Goal: Task Accomplishment & Management: Manage account settings

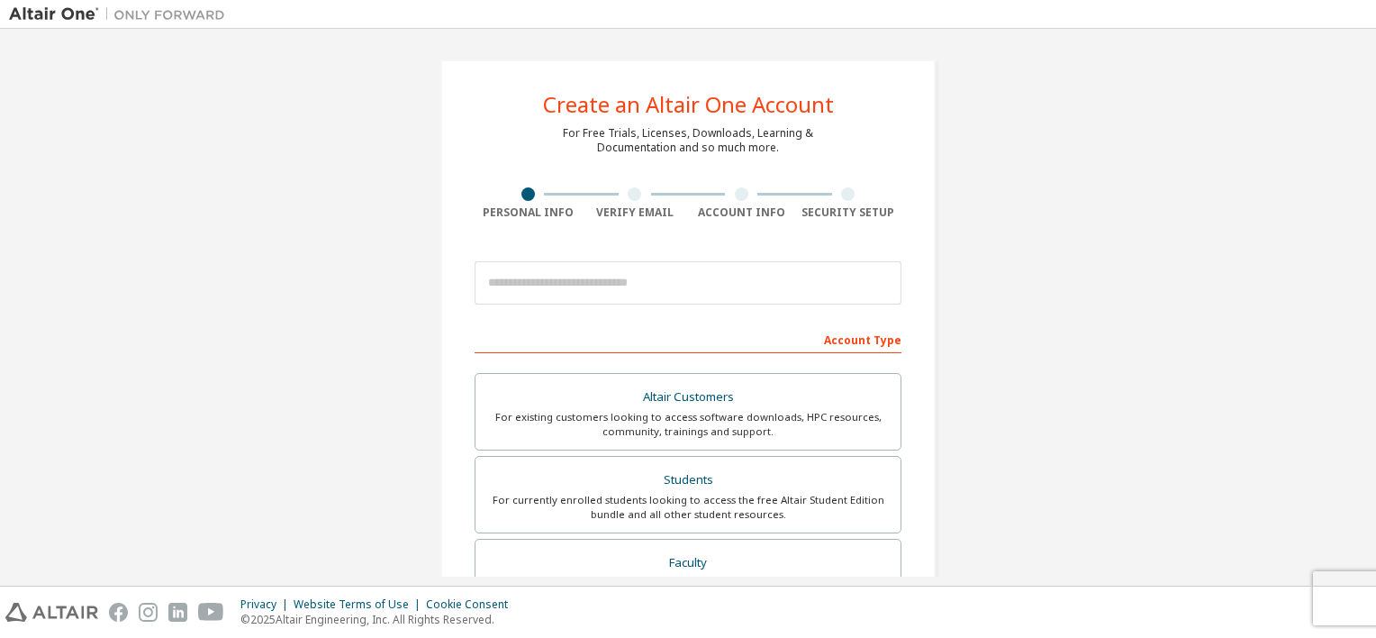
scroll to position [25, 0]
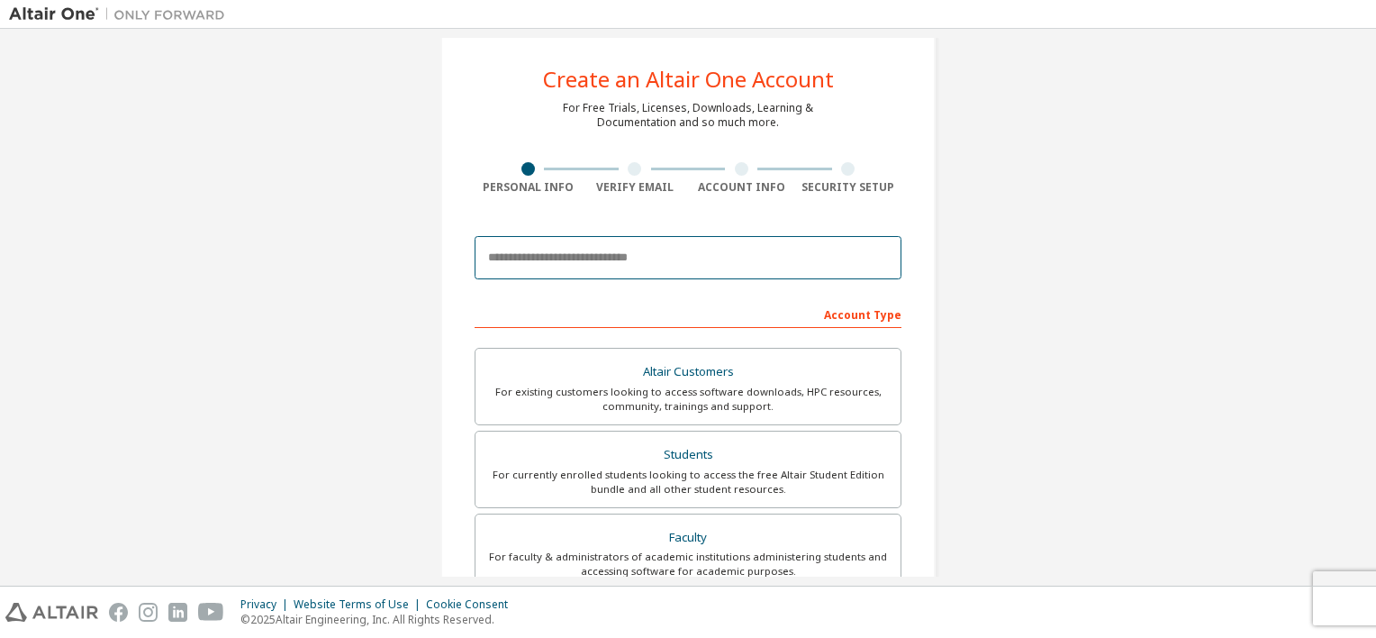
click at [653, 257] on input "email" at bounding box center [688, 257] width 427 height 43
type input "**********"
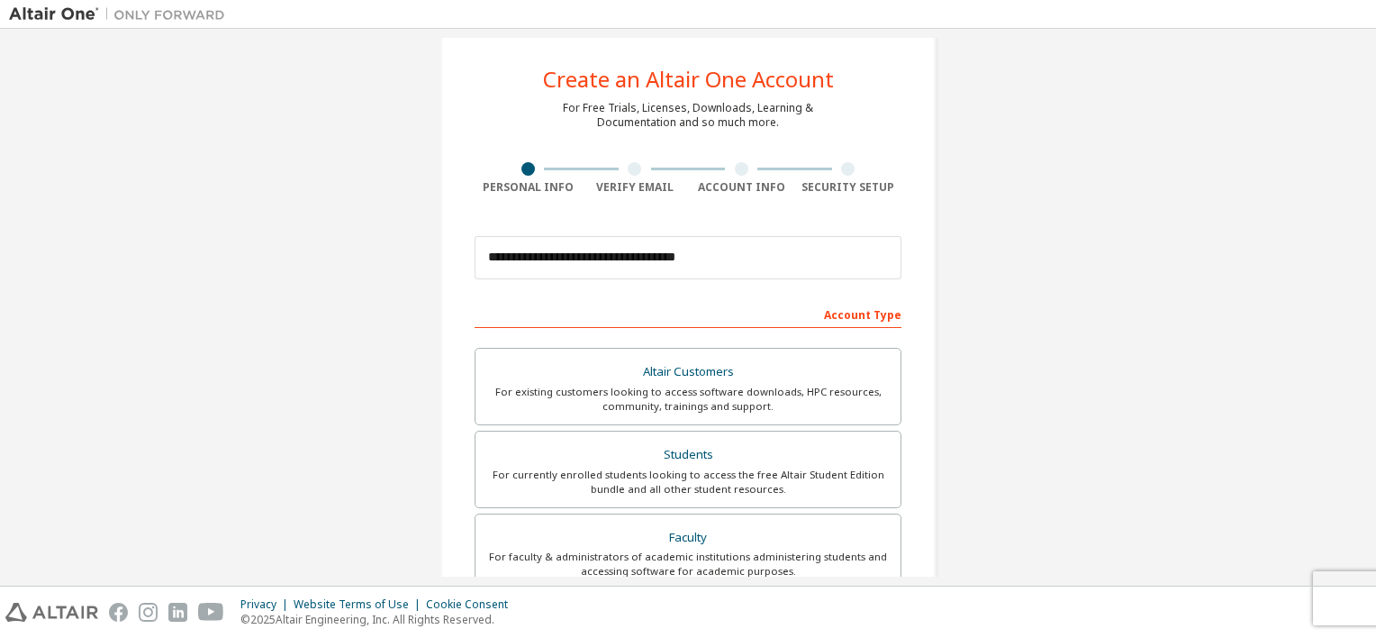
type input "**********"
type input "*"
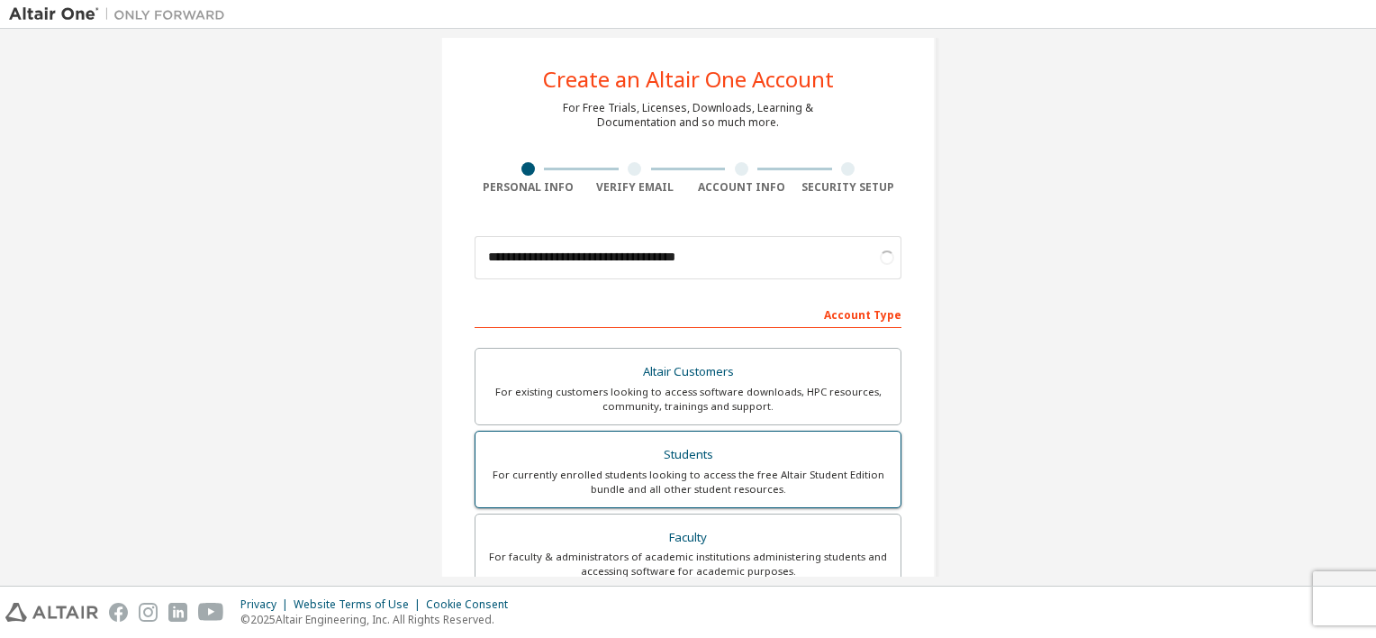
click at [681, 496] on label "Students For currently enrolled students looking to access the free Altair Stud…" at bounding box center [688, 469] width 427 height 77
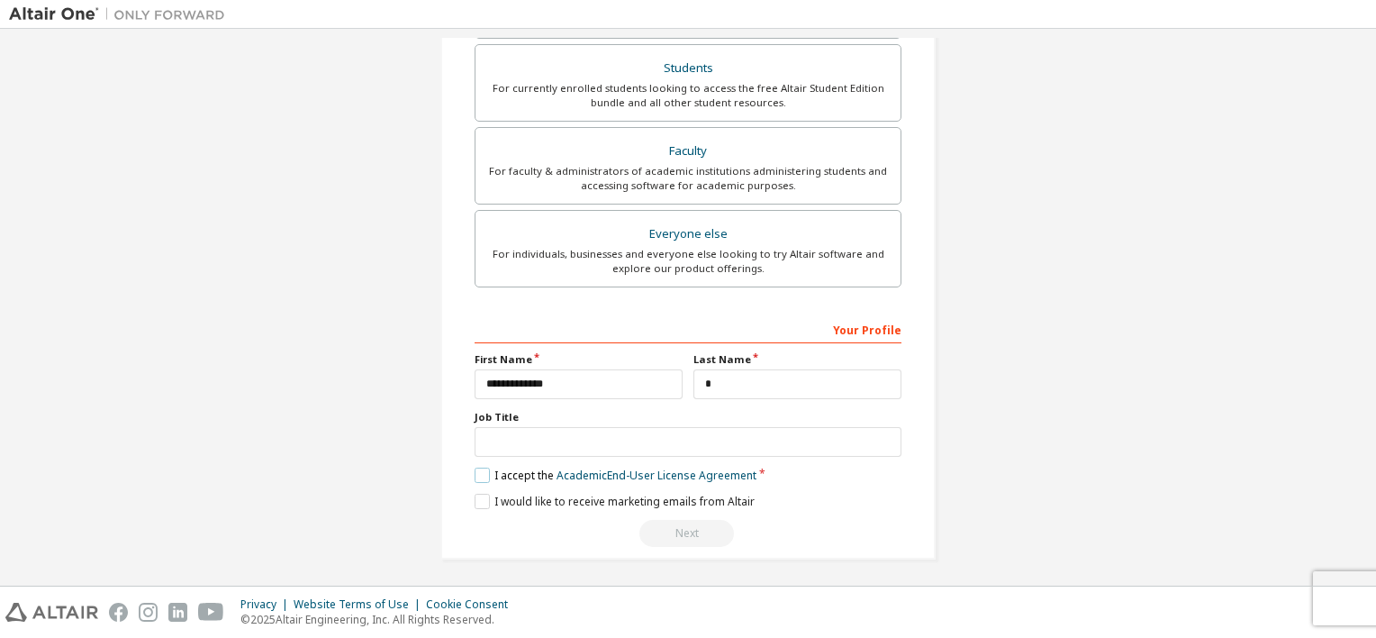
scroll to position [411, 0]
click at [492, 474] on label "I accept the Academic End-User License Agreement" at bounding box center [616, 475] width 282 height 15
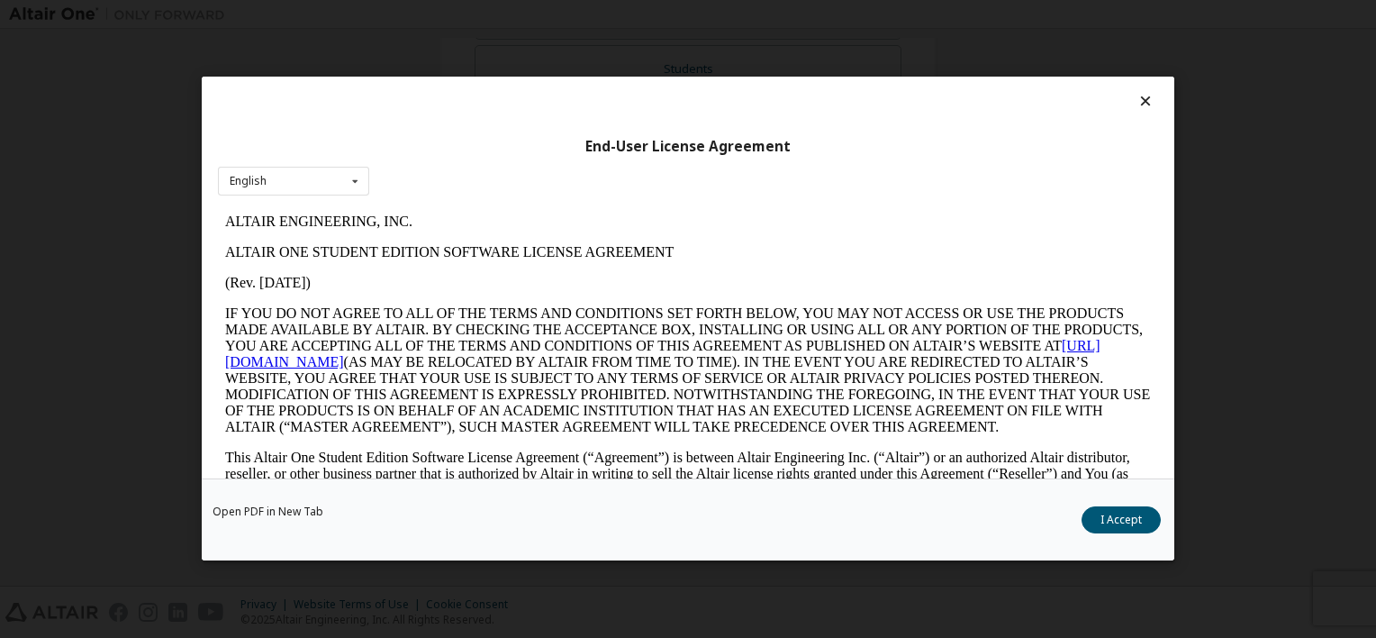
scroll to position [0, 0]
click at [1138, 530] on button "I Accept" at bounding box center [1121, 520] width 79 height 27
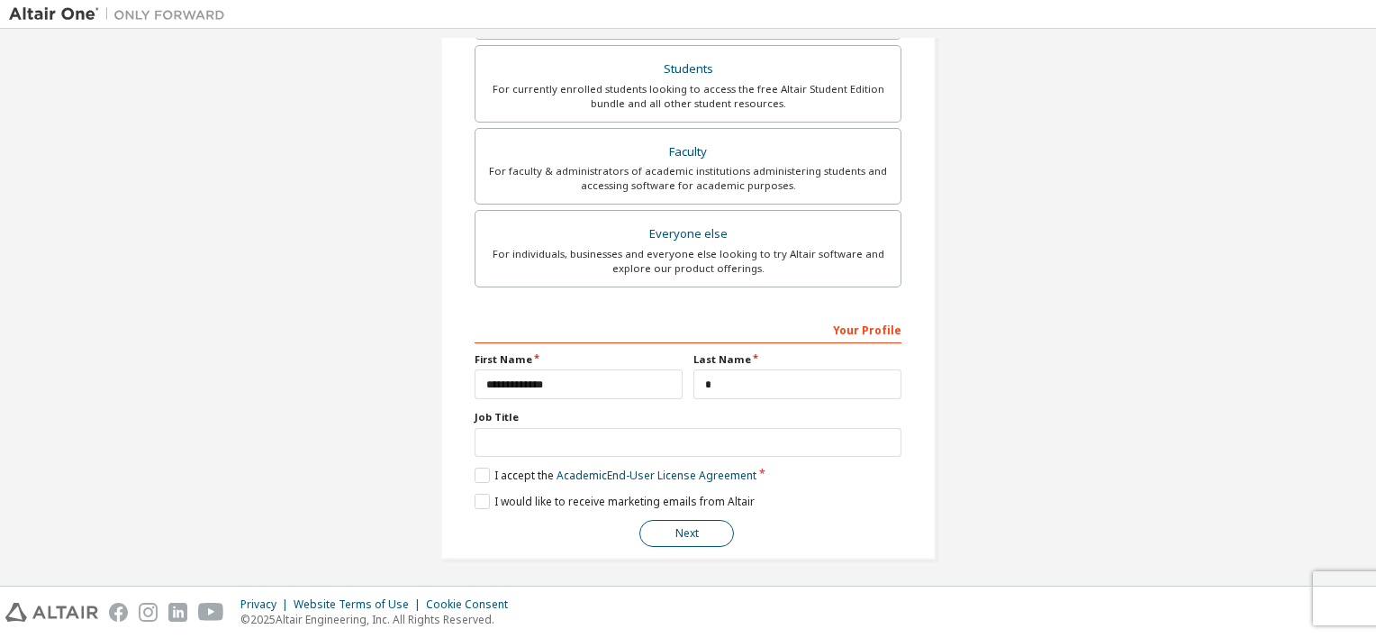
click at [658, 522] on button "Next" at bounding box center [687, 533] width 95 height 27
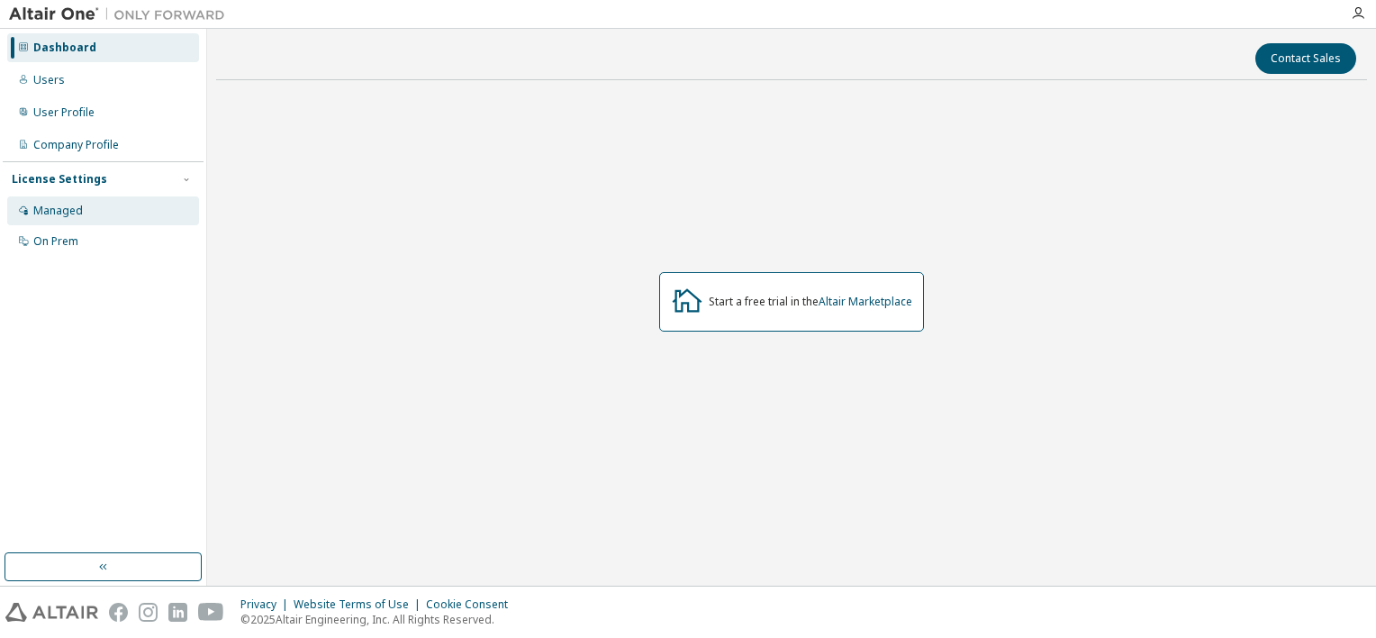
click at [104, 211] on div "Managed" at bounding box center [103, 210] width 192 height 29
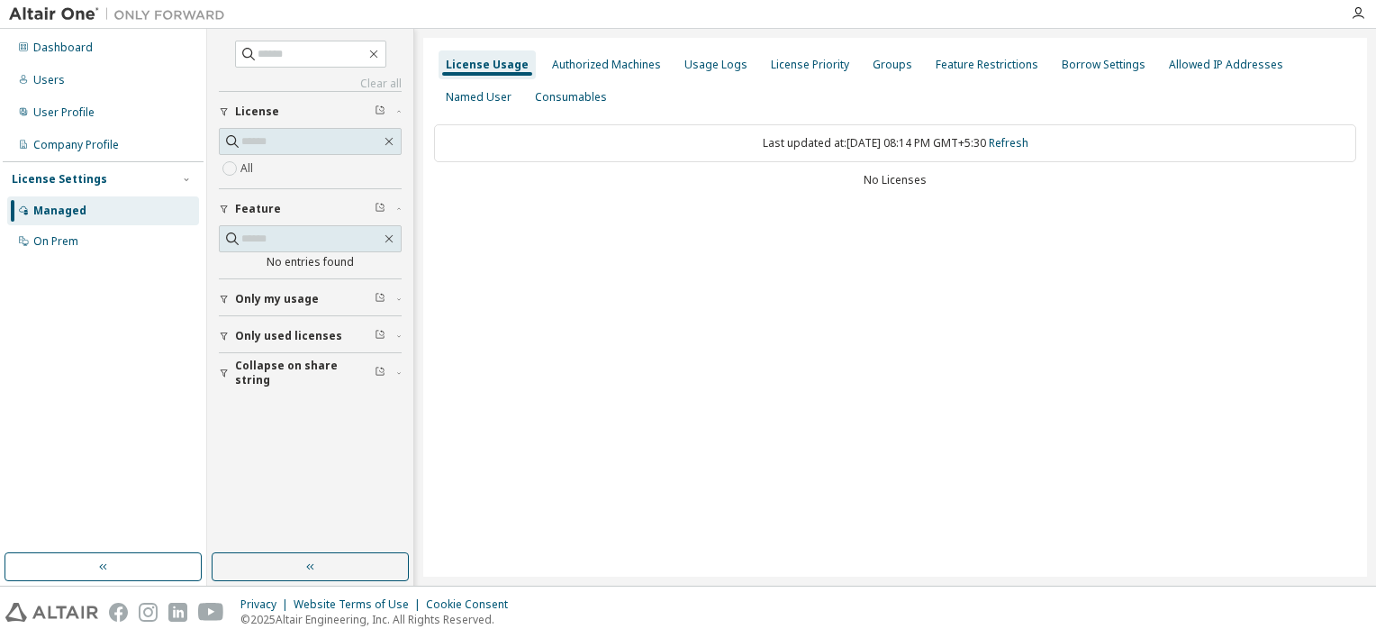
click at [306, 292] on span "Only my usage" at bounding box center [277, 299] width 84 height 14
click at [288, 377] on button "Only used licenses" at bounding box center [310, 388] width 183 height 40
click at [352, 468] on span "Collapse on share string" at bounding box center [305, 477] width 140 height 29
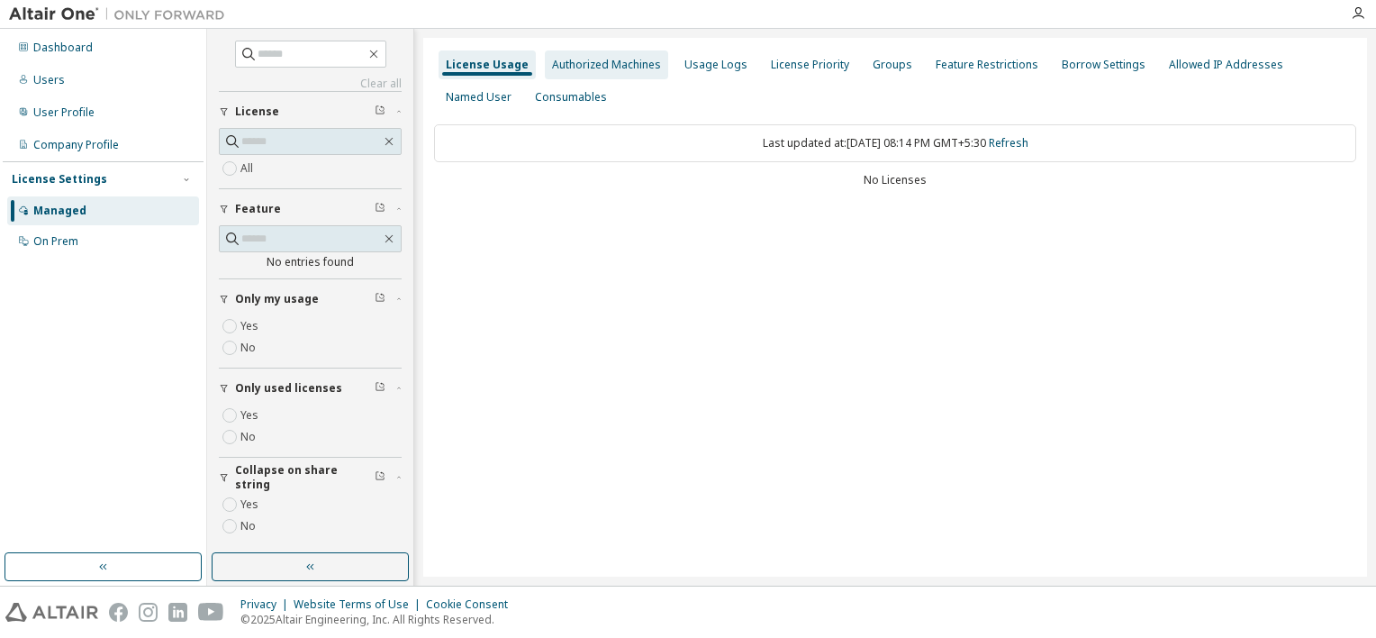
click at [613, 65] on div "Authorized Machines" at bounding box center [606, 65] width 109 height 14
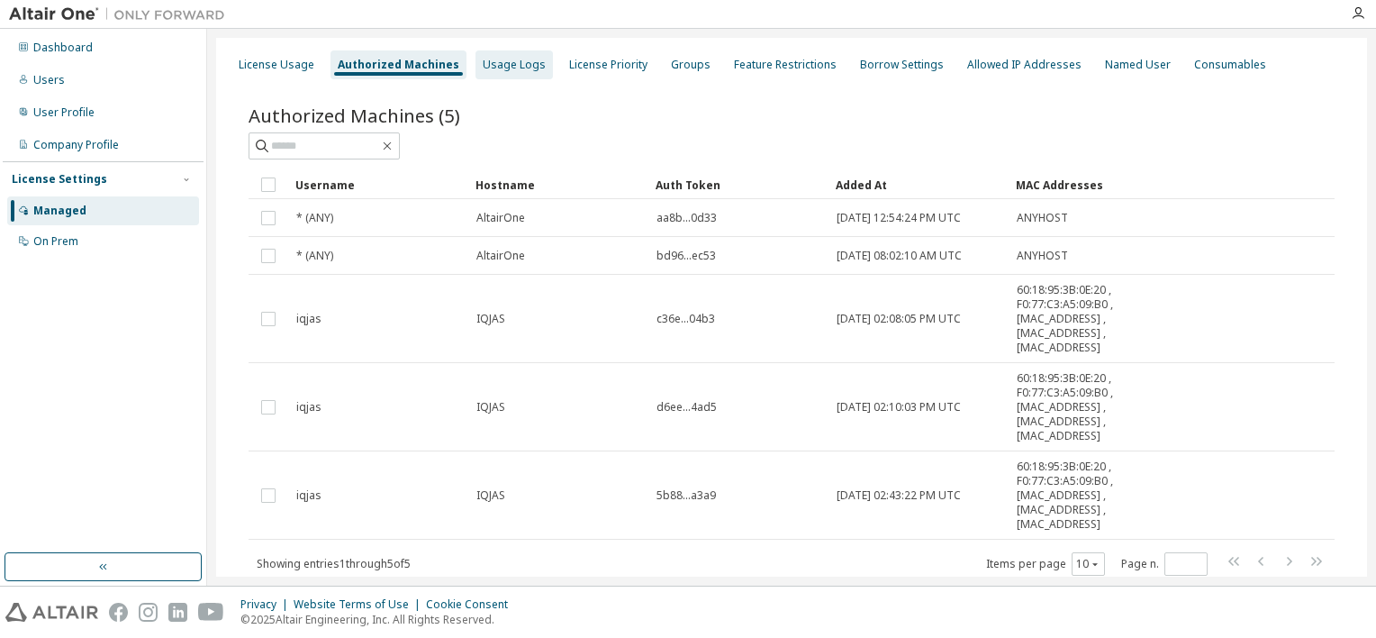
click at [521, 65] on div "Usage Logs" at bounding box center [514, 65] width 63 height 14
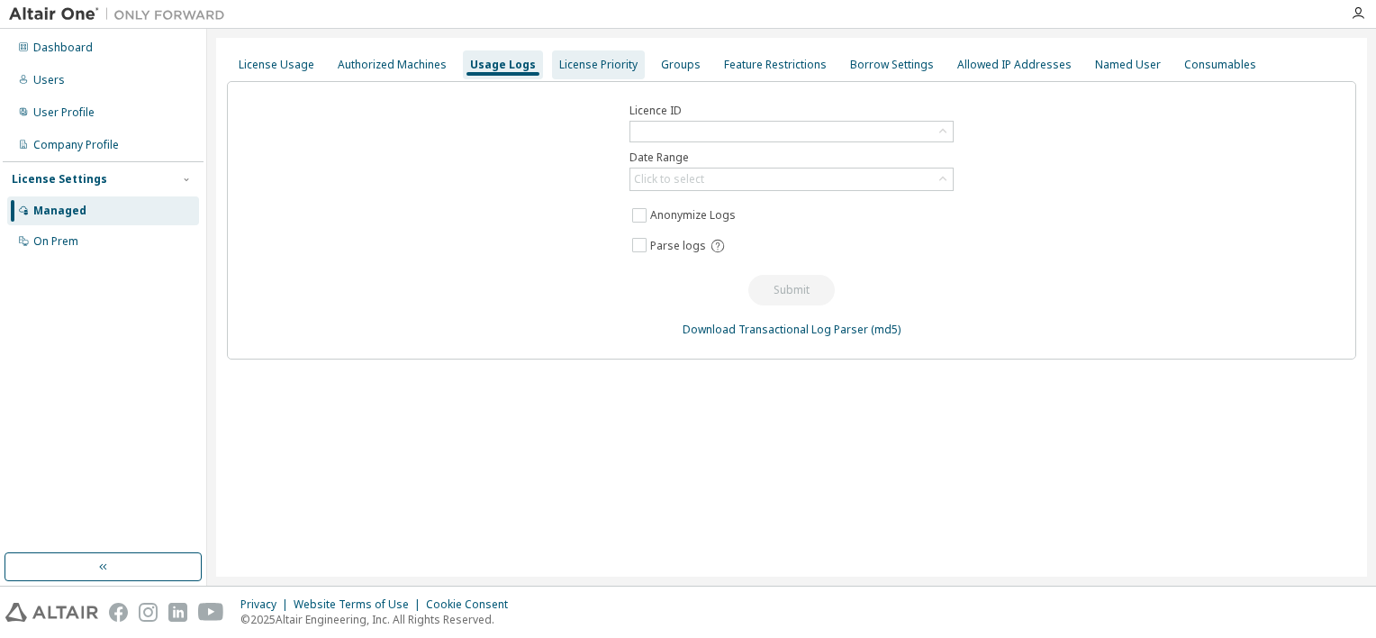
click at [573, 68] on div "License Priority" at bounding box center [598, 65] width 78 height 14
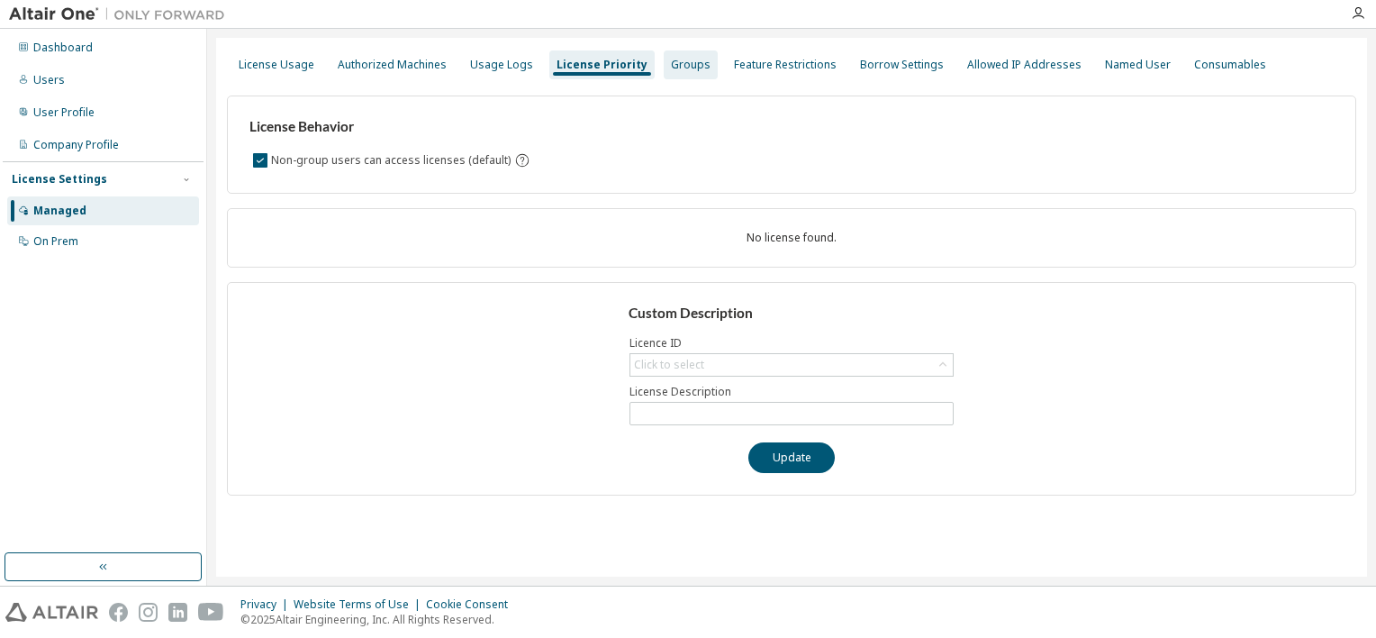
click at [671, 71] on div "Groups" at bounding box center [691, 65] width 40 height 14
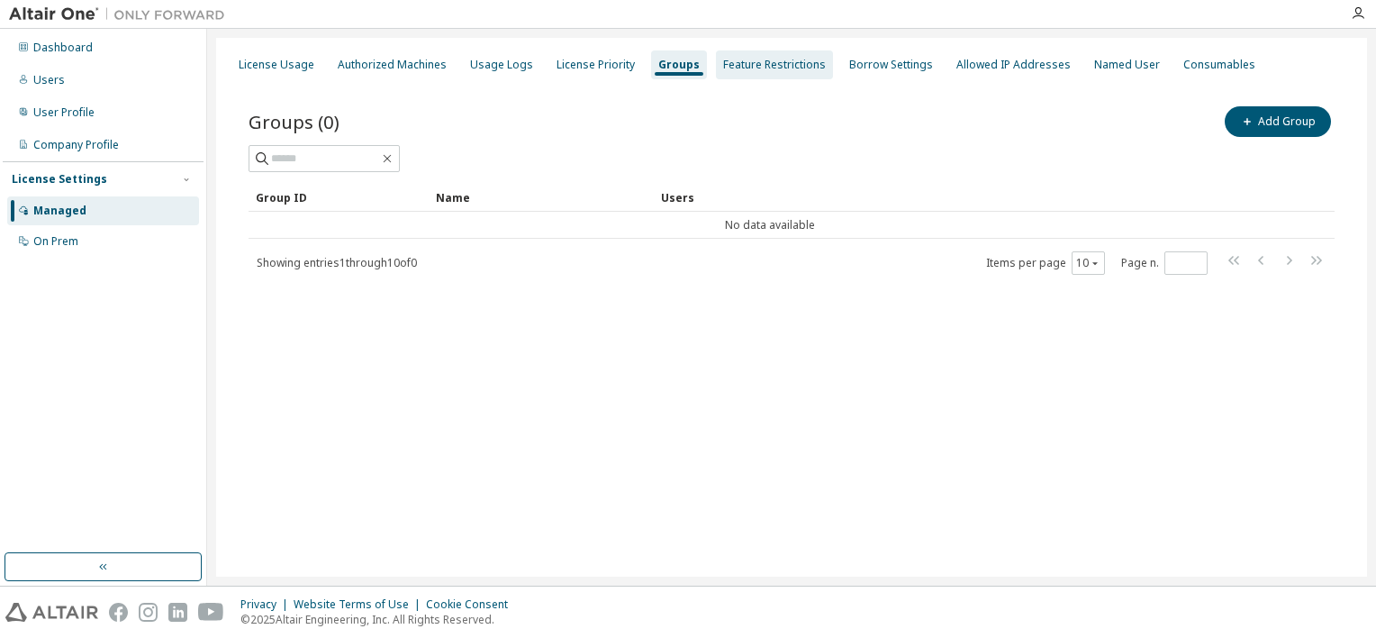
click at [758, 74] on div "Feature Restrictions" at bounding box center [774, 64] width 117 height 29
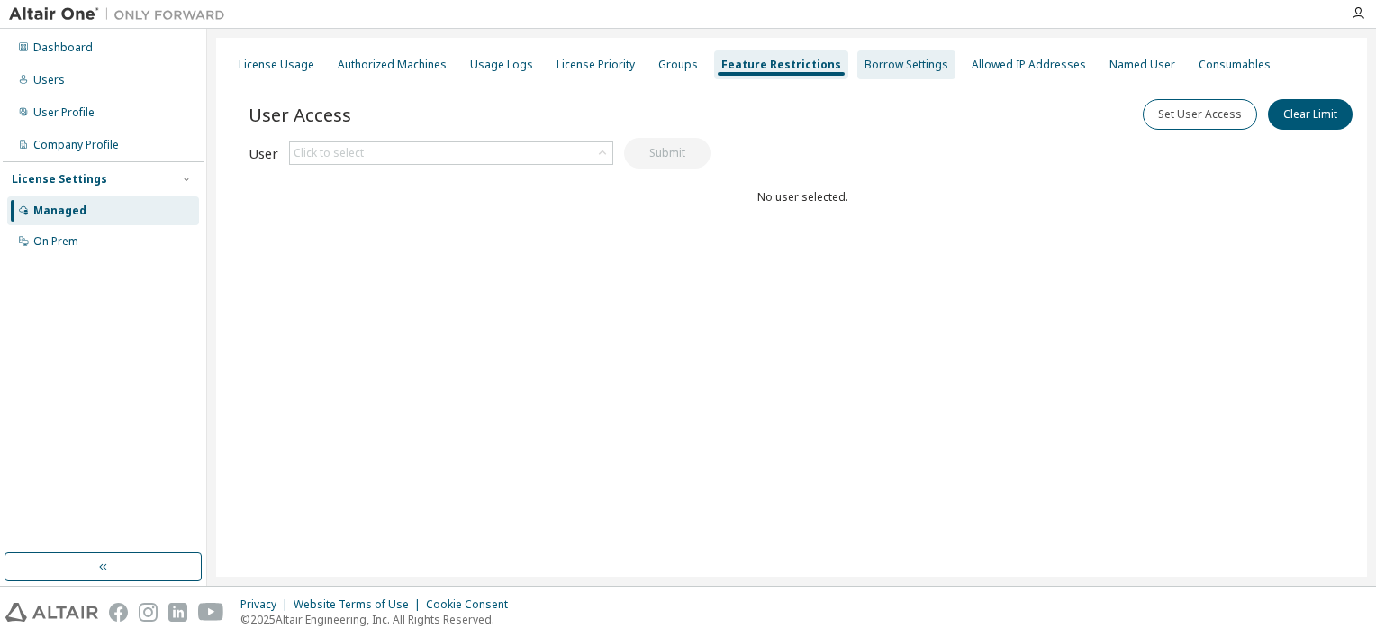
click at [879, 58] on div "Borrow Settings" at bounding box center [907, 65] width 84 height 14
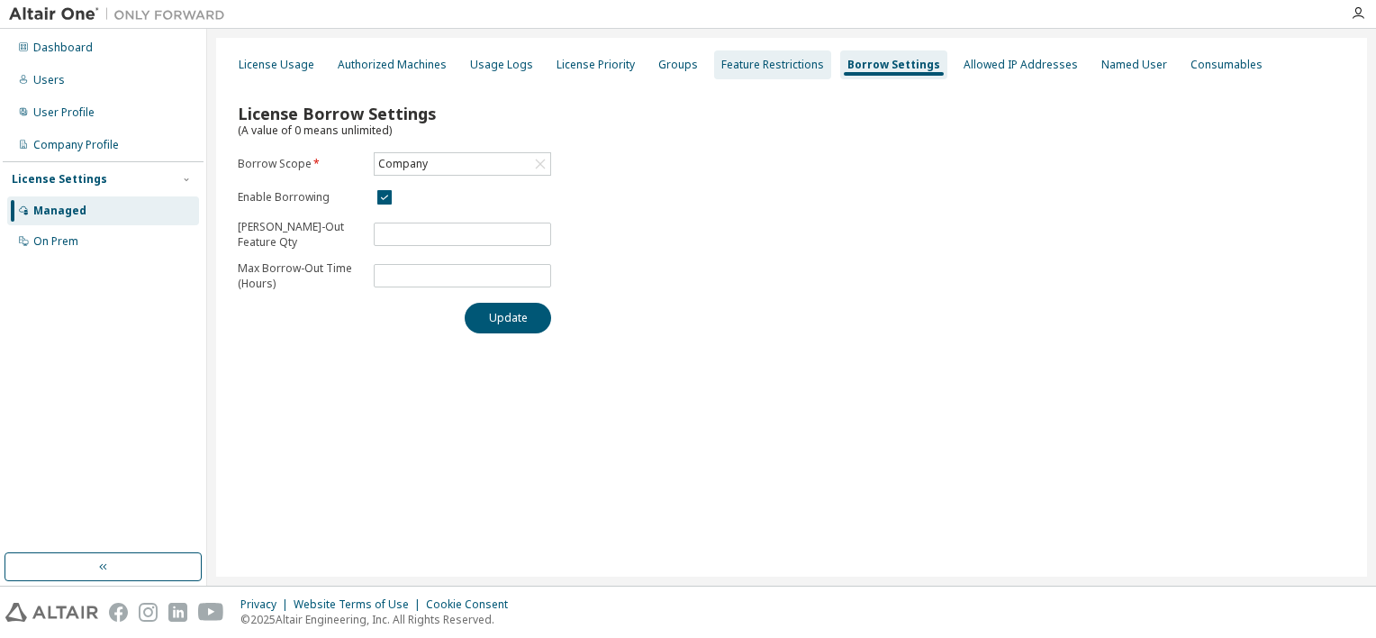
click at [777, 68] on div "Feature Restrictions" at bounding box center [773, 65] width 103 height 14
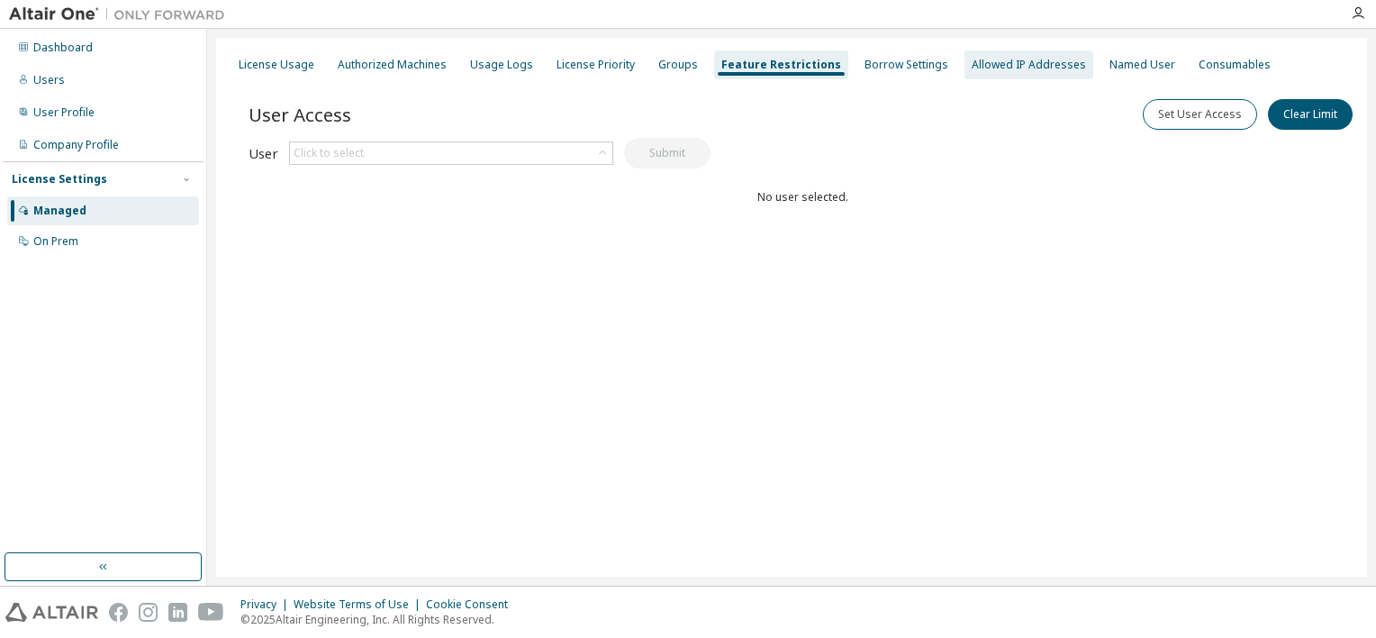
click at [985, 72] on div "Allowed IP Addresses" at bounding box center [1029, 64] width 129 height 29
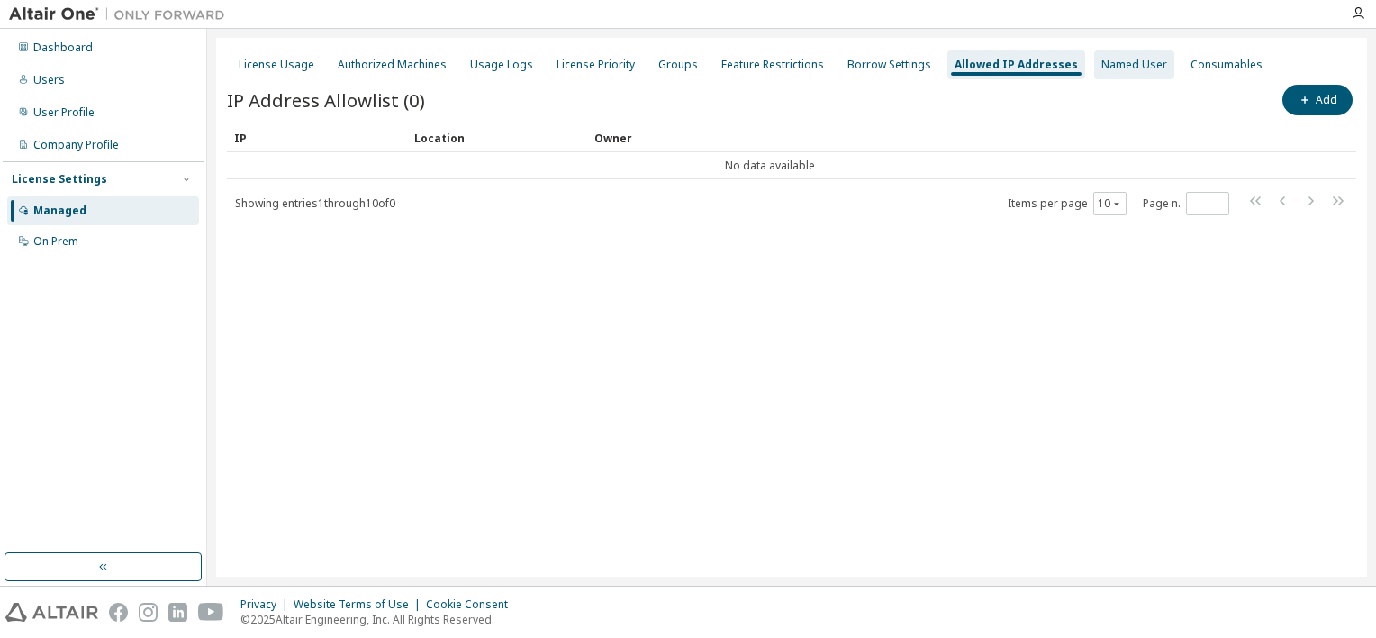
click at [1102, 68] on div "Named User" at bounding box center [1135, 65] width 66 height 14
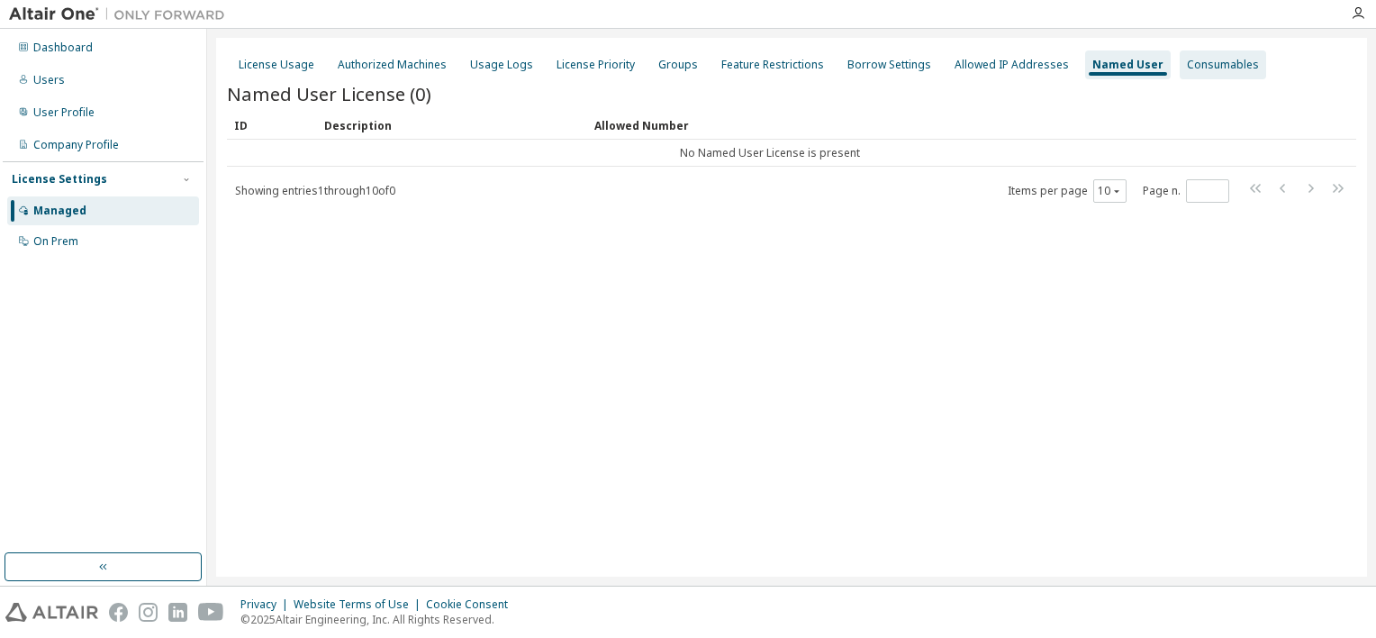
click at [1193, 59] on div "Consumables" at bounding box center [1223, 65] width 72 height 14
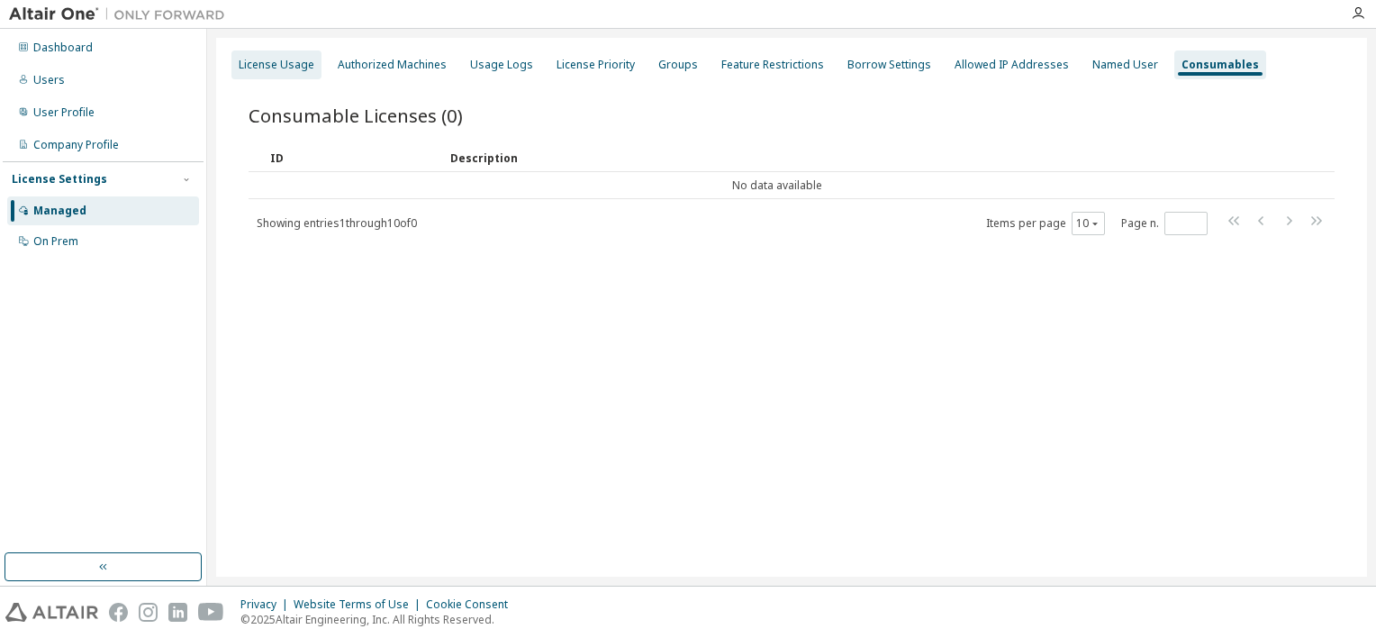
click at [293, 60] on div "License Usage" at bounding box center [277, 65] width 76 height 14
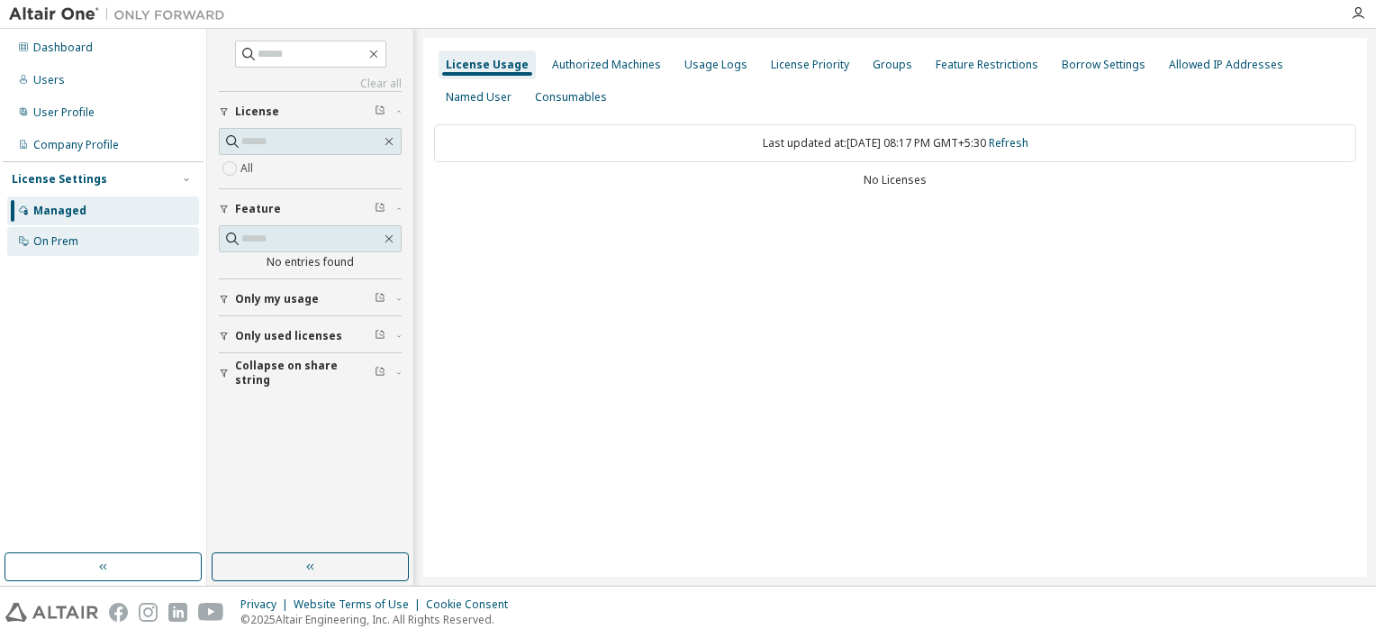
click at [94, 232] on div "On Prem" at bounding box center [103, 241] width 192 height 29
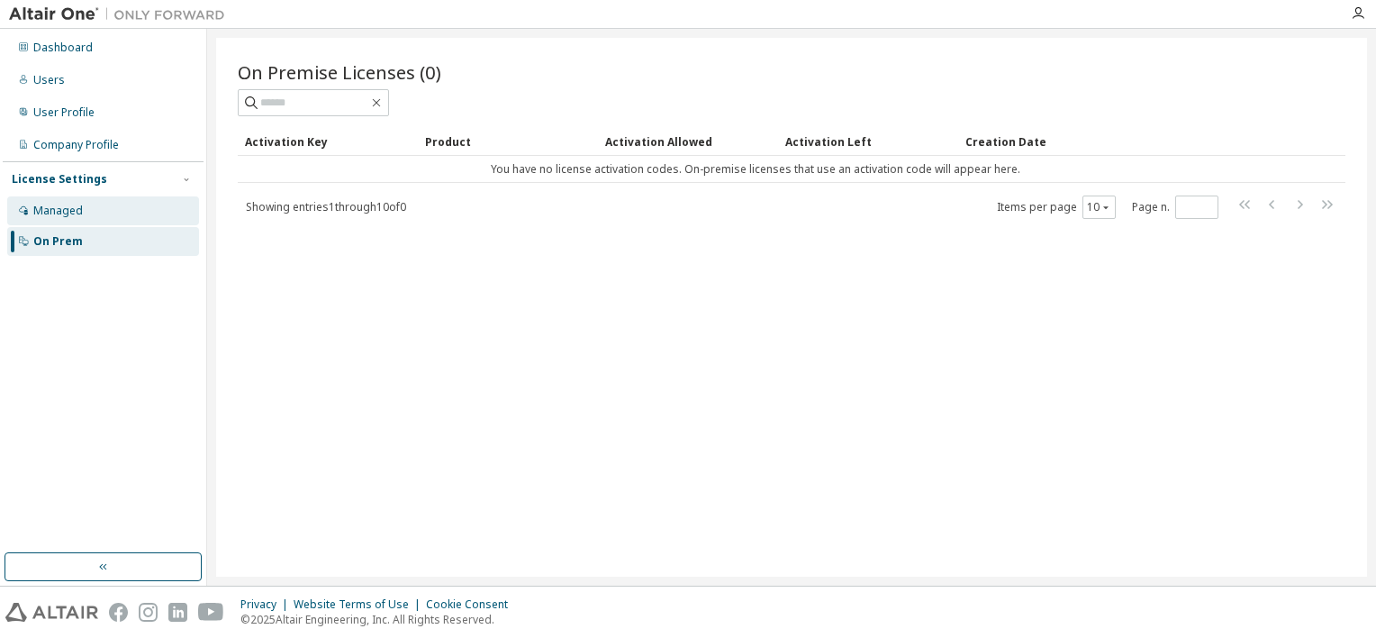
click at [115, 220] on div "Managed" at bounding box center [103, 210] width 192 height 29
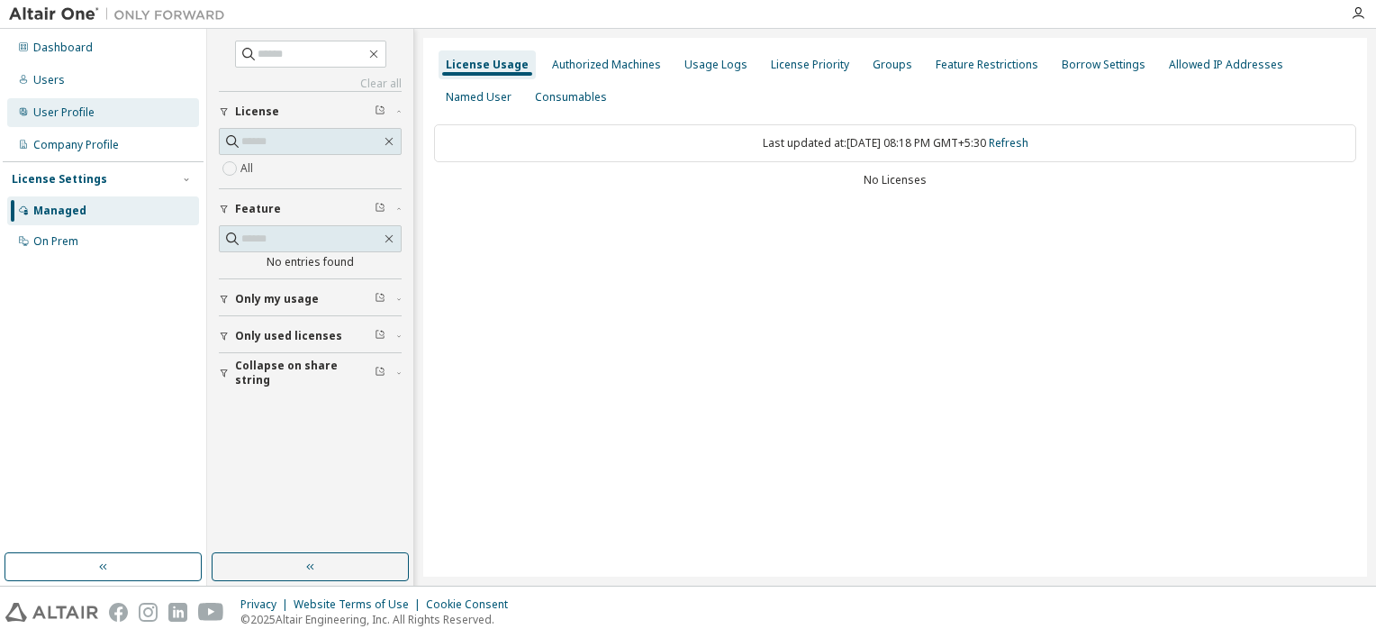
click at [77, 118] on div "User Profile" at bounding box center [63, 112] width 61 height 14
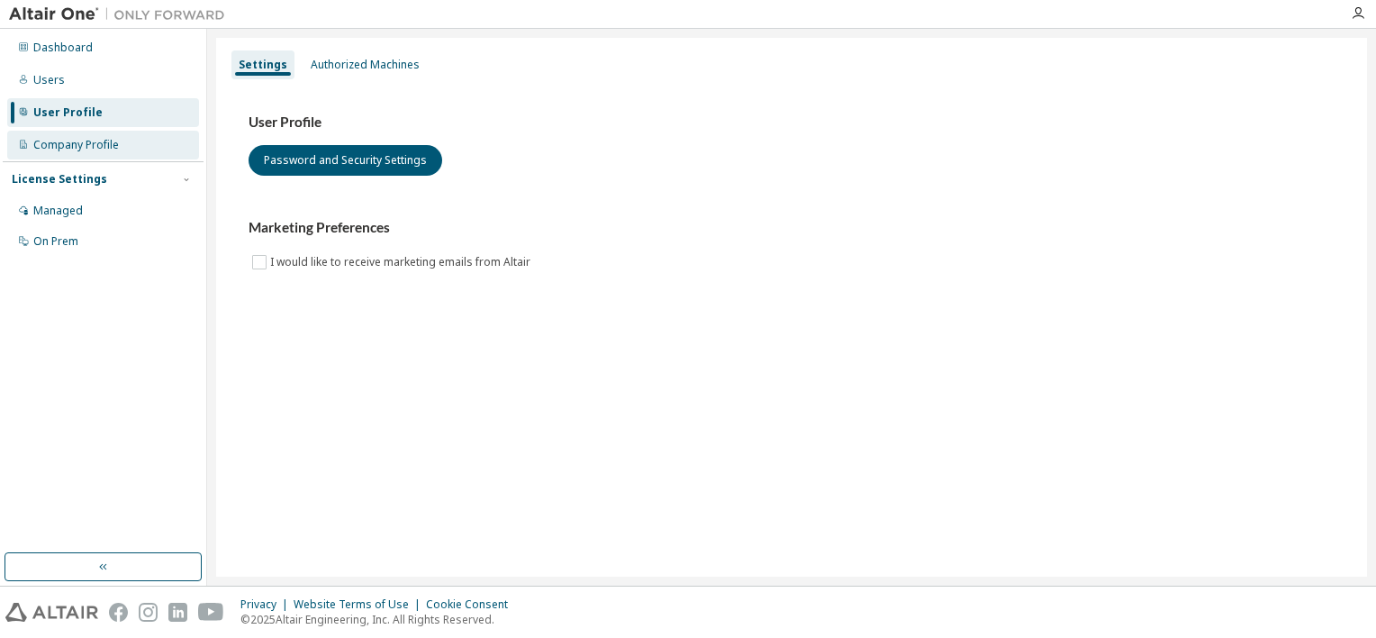
click at [103, 132] on div "Company Profile" at bounding box center [103, 145] width 192 height 29
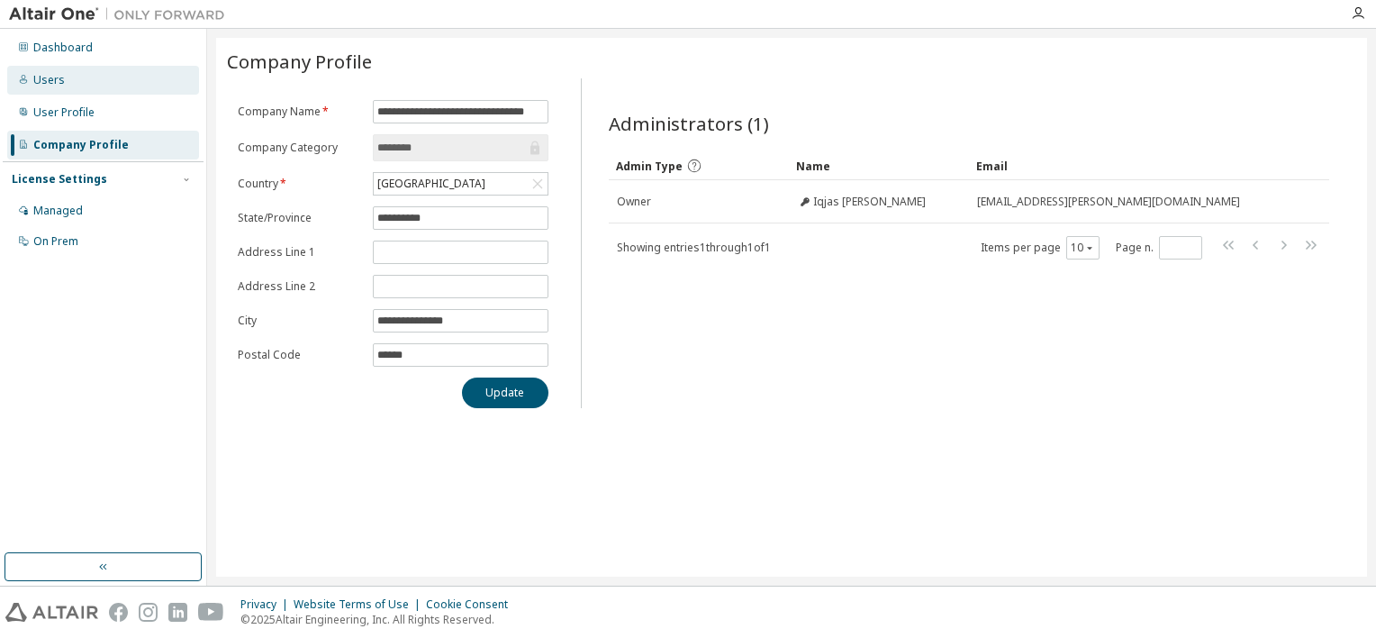
click at [82, 86] on div "Users" at bounding box center [103, 80] width 192 height 29
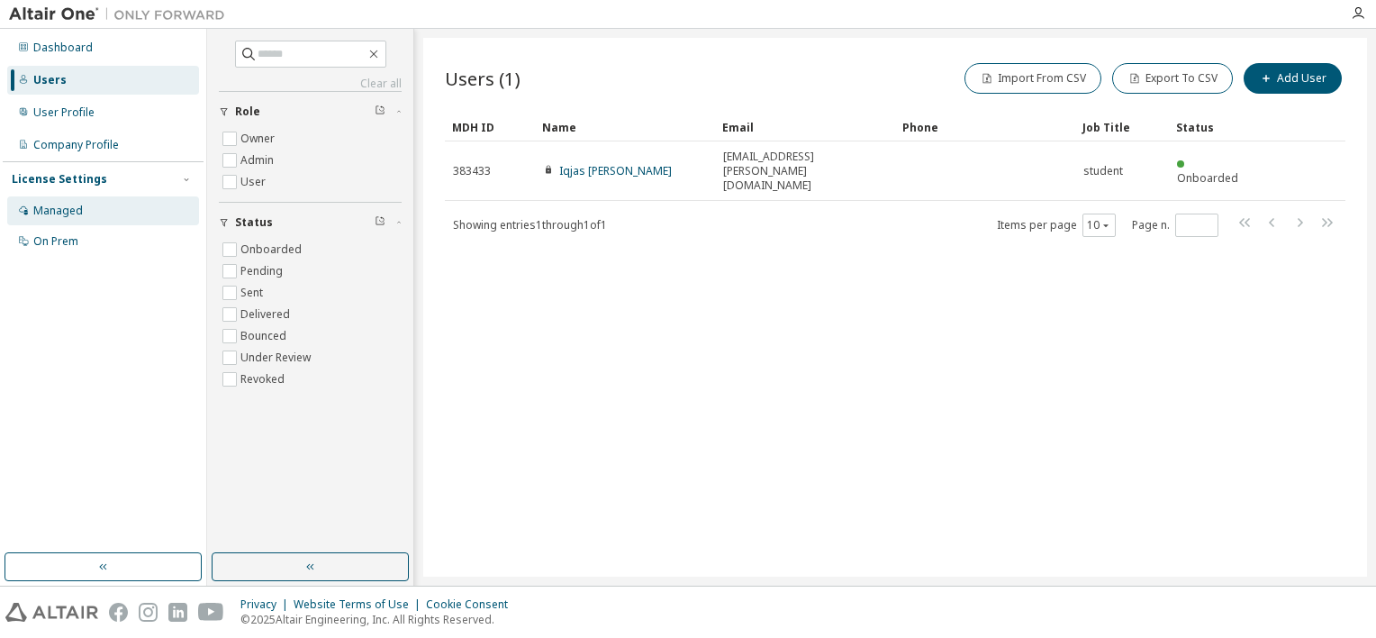
click at [95, 209] on div "Managed" at bounding box center [103, 210] width 192 height 29
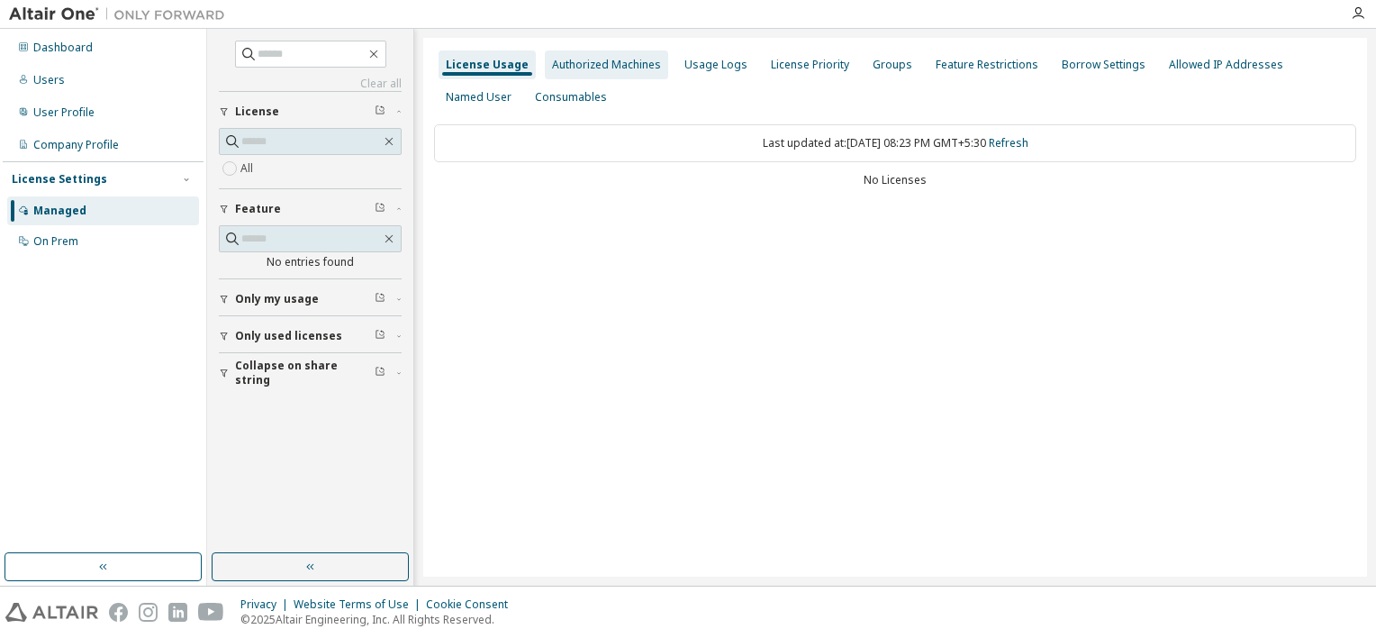
click at [627, 73] on div "Authorized Machines" at bounding box center [606, 64] width 123 height 29
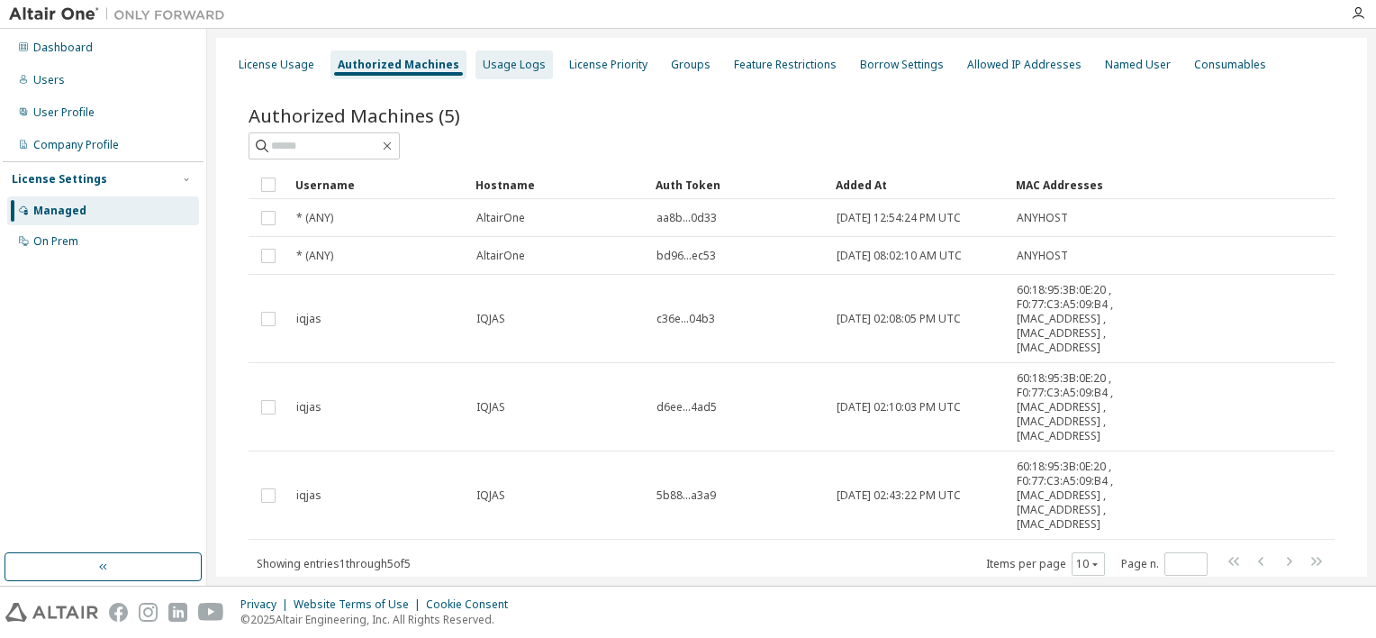
click at [530, 64] on div "Usage Logs" at bounding box center [514, 65] width 63 height 14
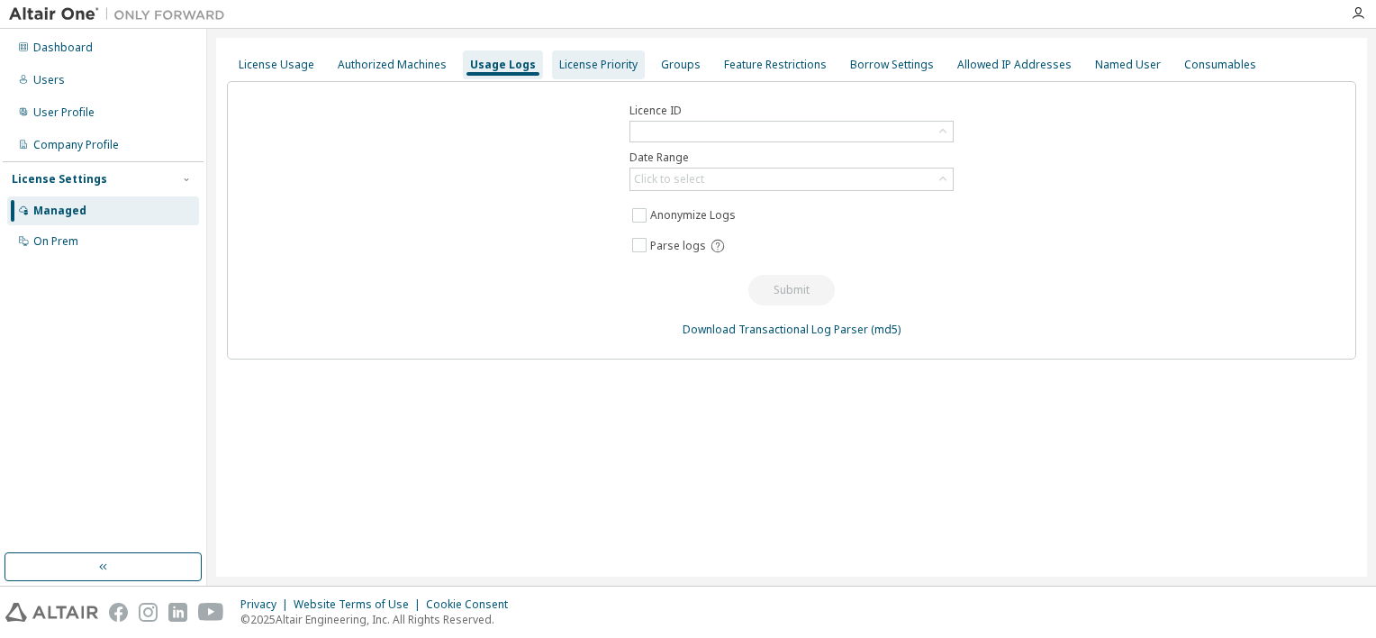
click at [620, 74] on div "License Priority" at bounding box center [598, 64] width 93 height 29
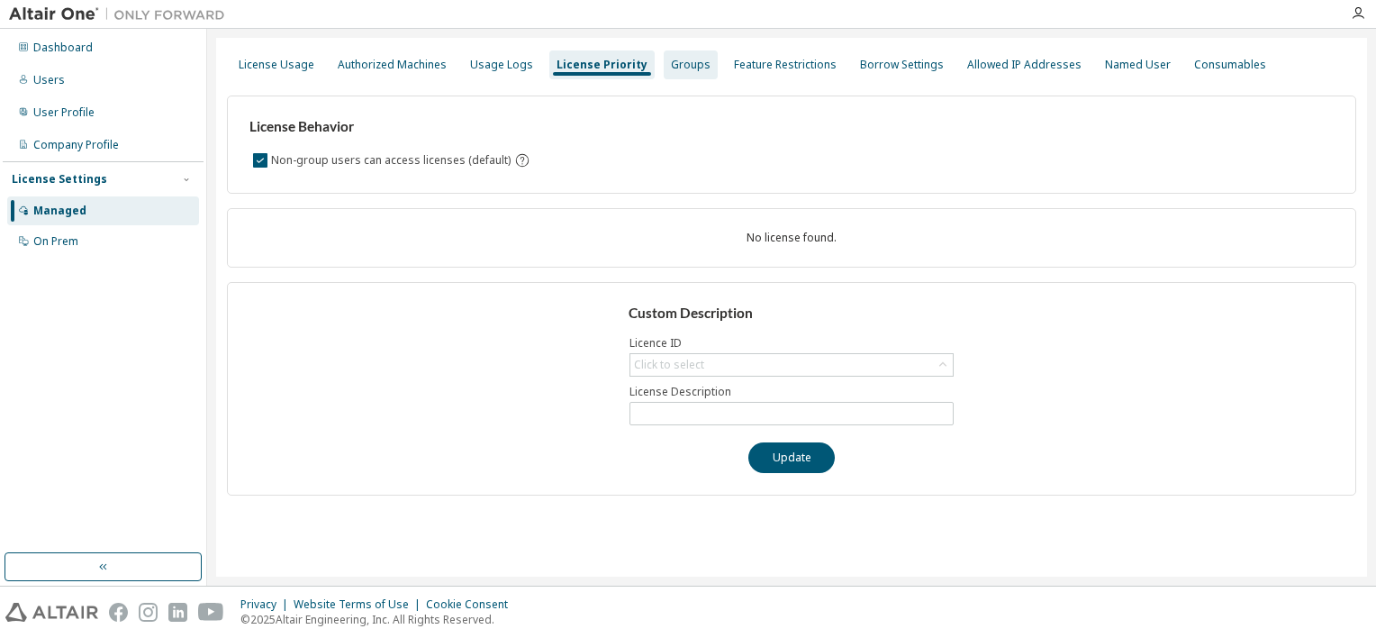
click at [664, 76] on div "Groups" at bounding box center [691, 64] width 54 height 29
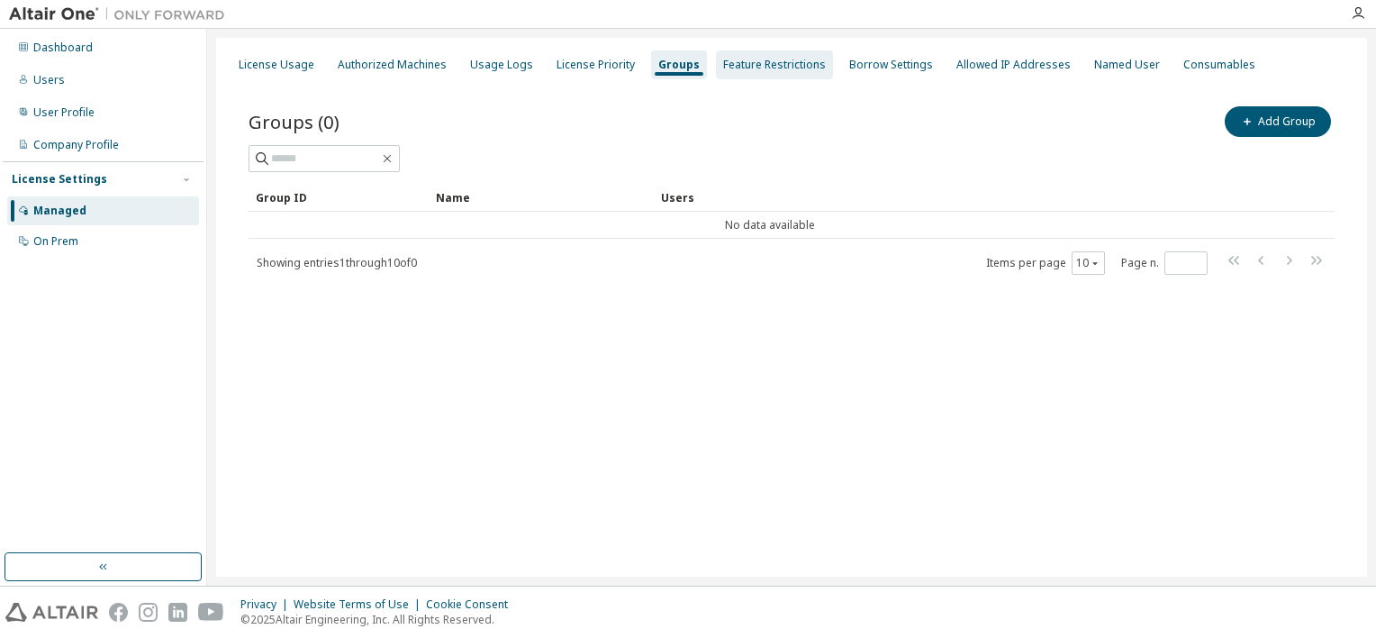
click at [736, 72] on div "Feature Restrictions" at bounding box center [774, 64] width 117 height 29
